Goal: Information Seeking & Learning: Learn about a topic

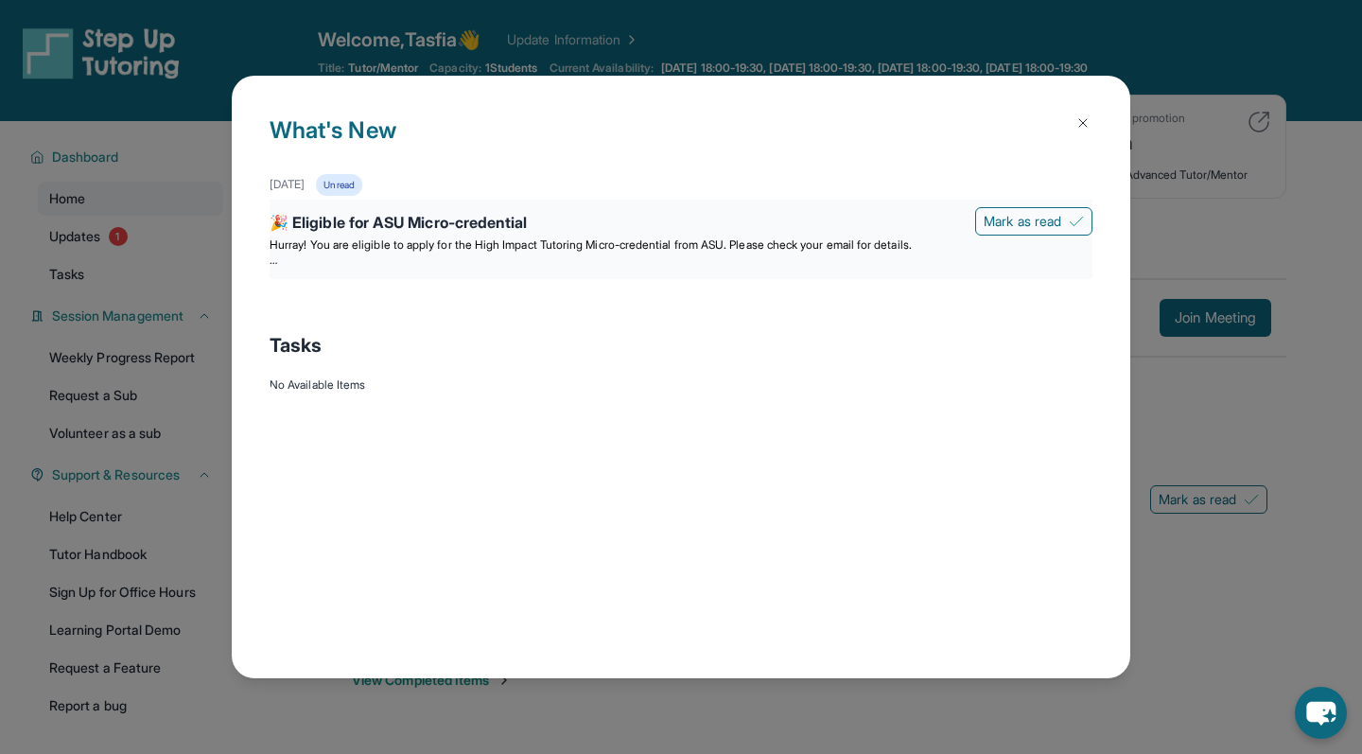
click at [889, 226] on div "🎉 Eligible for ASU Micro-credential" at bounding box center [681, 224] width 823 height 26
click at [536, 219] on div "🎉 Eligible for ASU Micro-credential" at bounding box center [681, 224] width 823 height 26
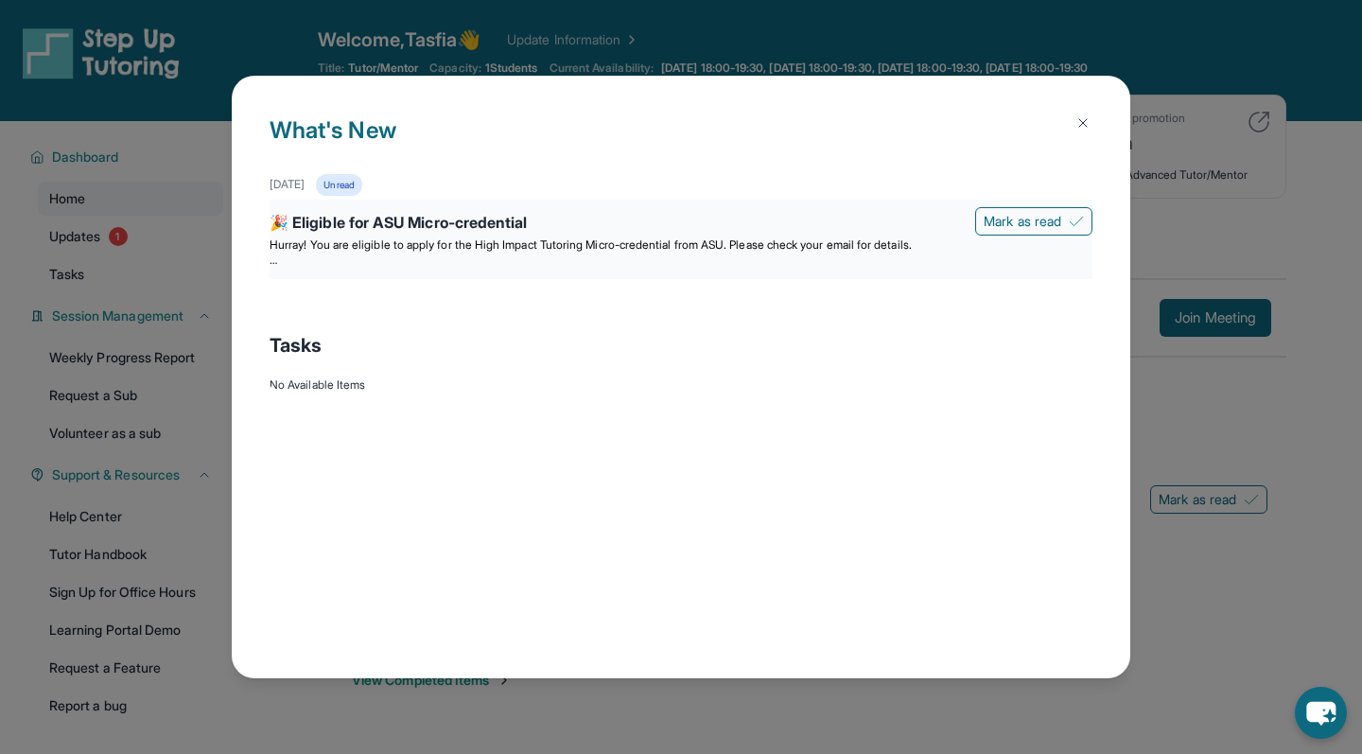
click at [537, 219] on div "🎉 Eligible for ASU Micro-credential" at bounding box center [681, 224] width 823 height 26
click at [536, 219] on div "🎉 Eligible for ASU Micro-credential" at bounding box center [681, 224] width 823 height 26
click at [536, 211] on div "🎉 Eligible for ASU Micro-credential" at bounding box center [681, 224] width 823 height 26
drag, startPoint x: 536, startPoint y: 211, endPoint x: 534, endPoint y: 179, distance: 32.3
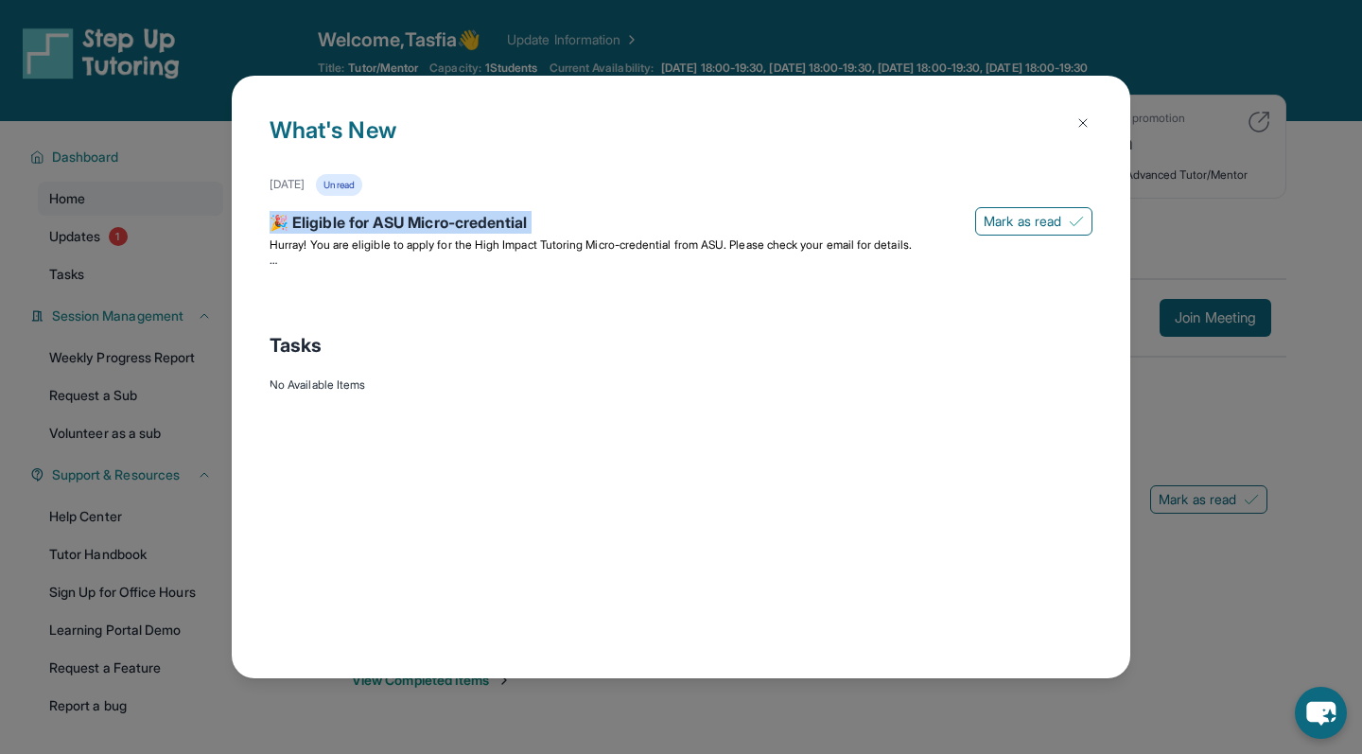
click at [534, 207] on div "🎉 Eligible for ASU Micro-credential [PERSON_NAME] as read Hurray! You are eligi…" at bounding box center [681, 239] width 823 height 79
click at [534, 169] on div "What's New [DATE] Unread 🎉 Eligible for ASU Micro-credential [PERSON_NAME] as r…" at bounding box center [681, 378] width 899 height 604
click at [1093, 129] on button at bounding box center [1083, 123] width 38 height 38
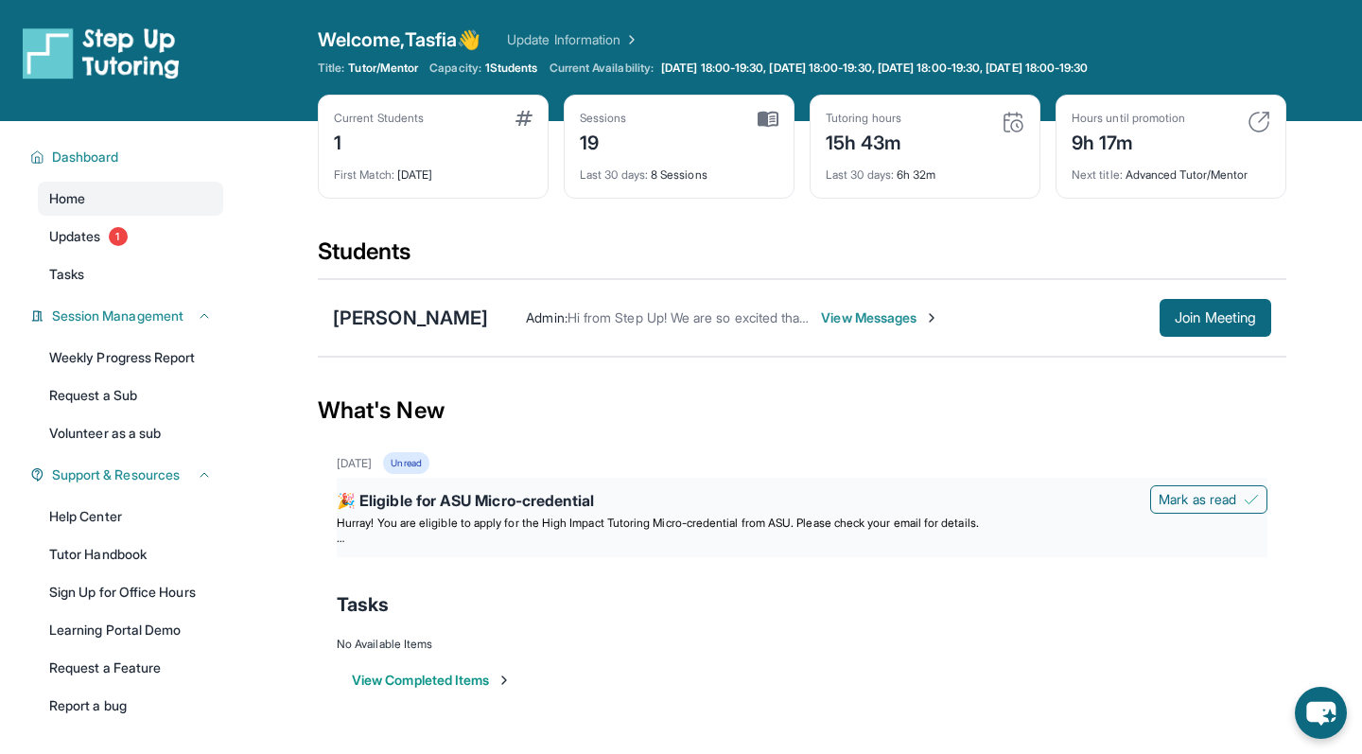
click at [743, 541] on p at bounding box center [802, 538] width 931 height 15
